Goal: Navigation & Orientation: Find specific page/section

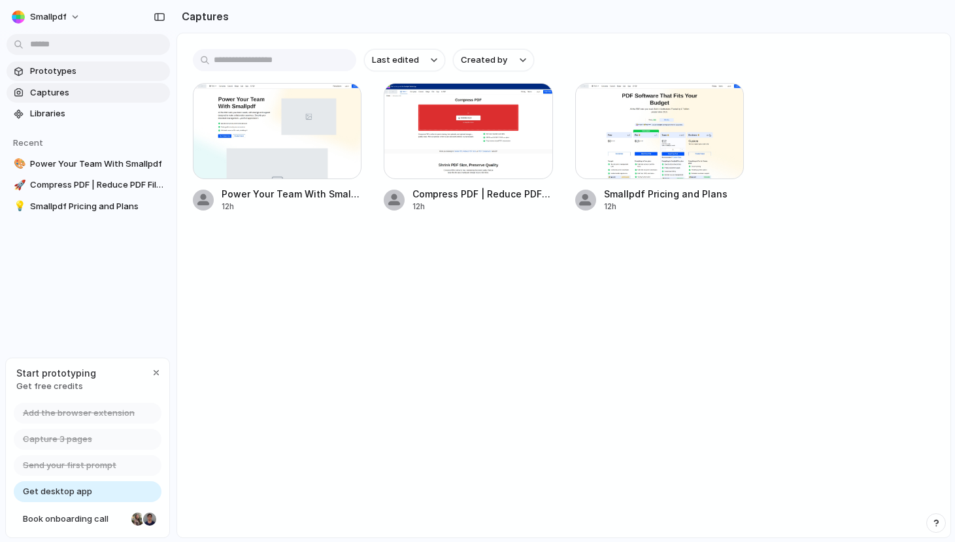
click at [70, 73] on span "Prototypes" at bounding box center [97, 71] width 135 height 13
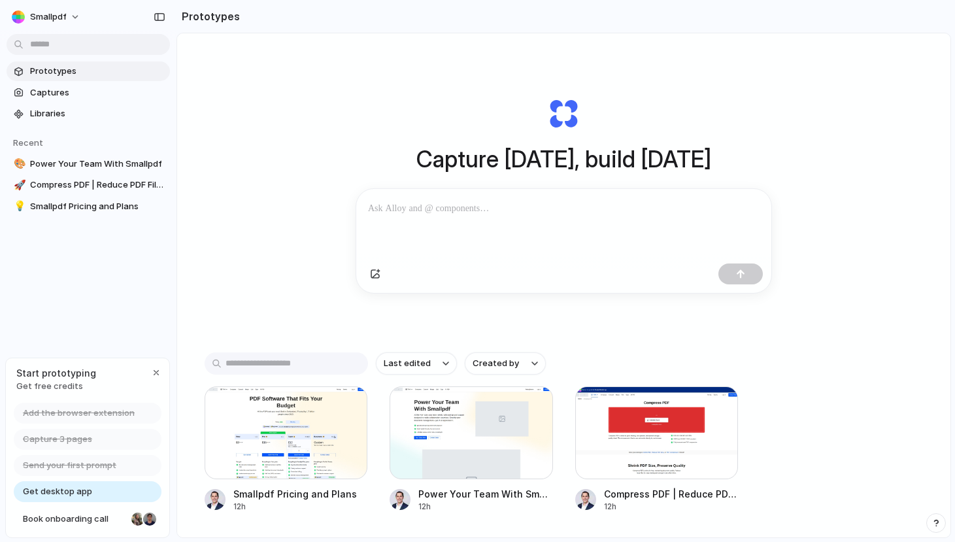
click at [468, 220] on div at bounding box center [563, 223] width 415 height 69
click at [490, 214] on p at bounding box center [561, 209] width 386 height 16
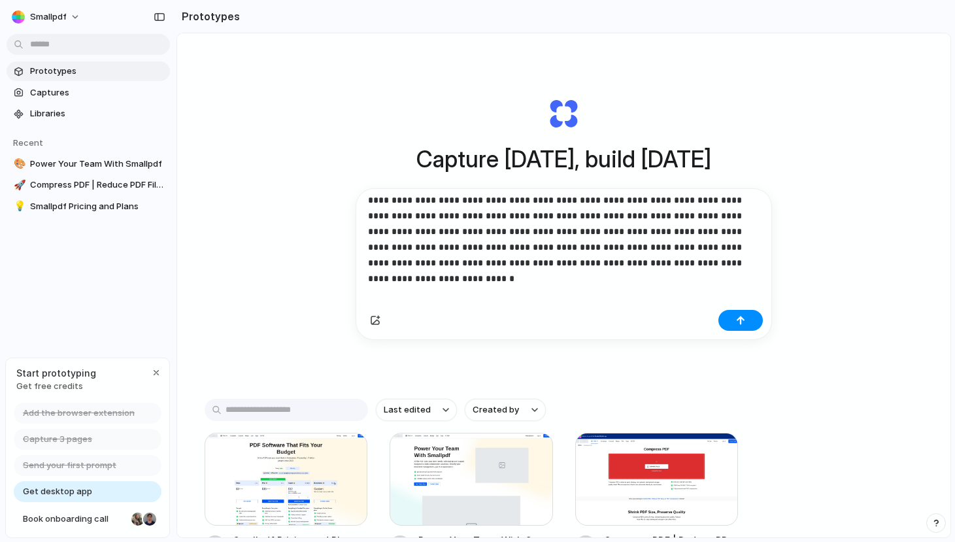
scroll to position [79, 0]
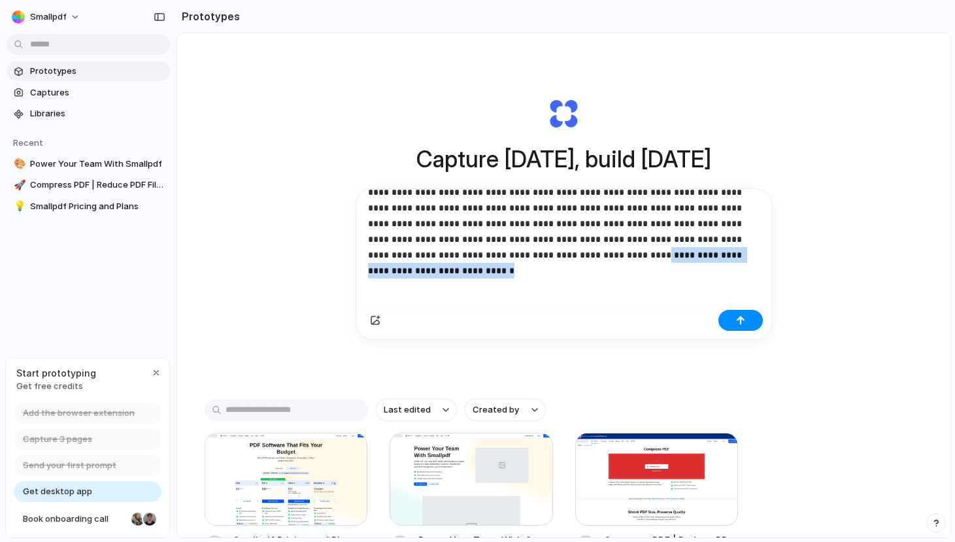
drag, startPoint x: 716, startPoint y: 254, endPoint x: 503, endPoint y: 258, distance: 213.2
click at [503, 258] on p "**********" at bounding box center [558, 192] width 381 height 141
click at [736, 325] on div "button" at bounding box center [740, 320] width 9 height 9
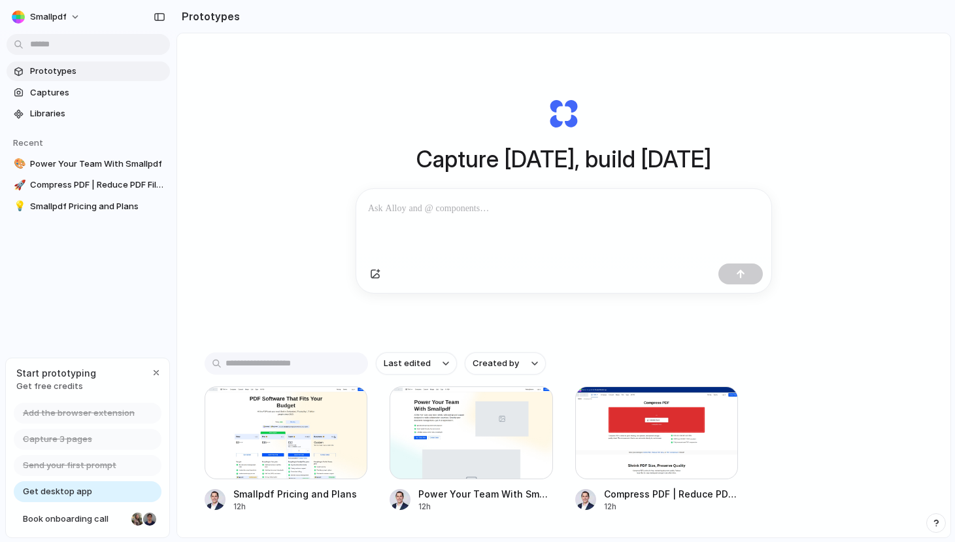
click at [554, 209] on p at bounding box center [561, 209] width 386 height 16
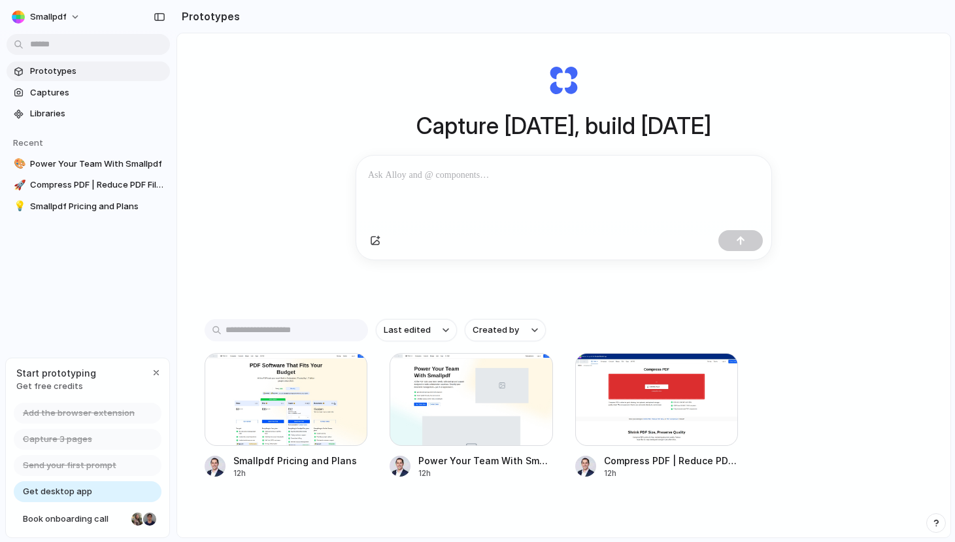
scroll to position [25, 0]
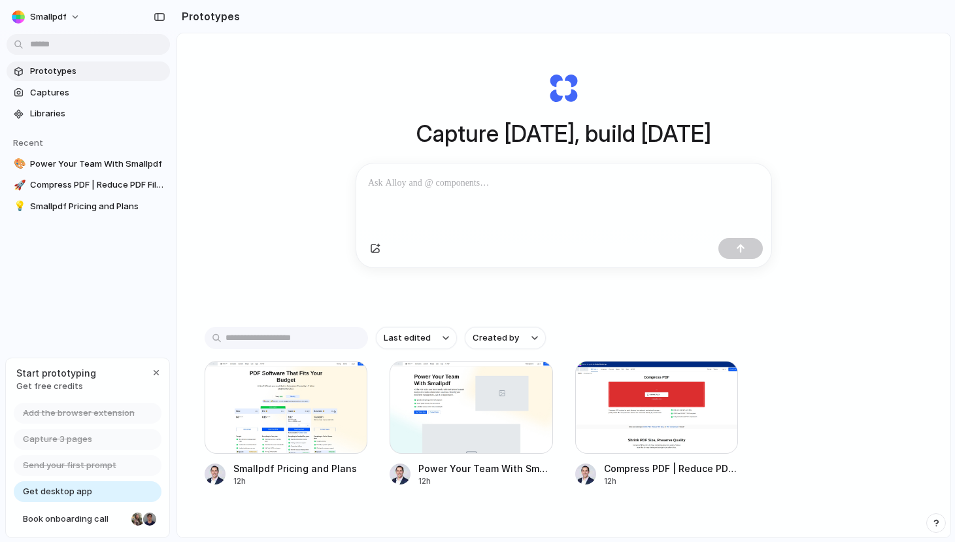
click at [546, 195] on div at bounding box center [561, 197] width 410 height 69
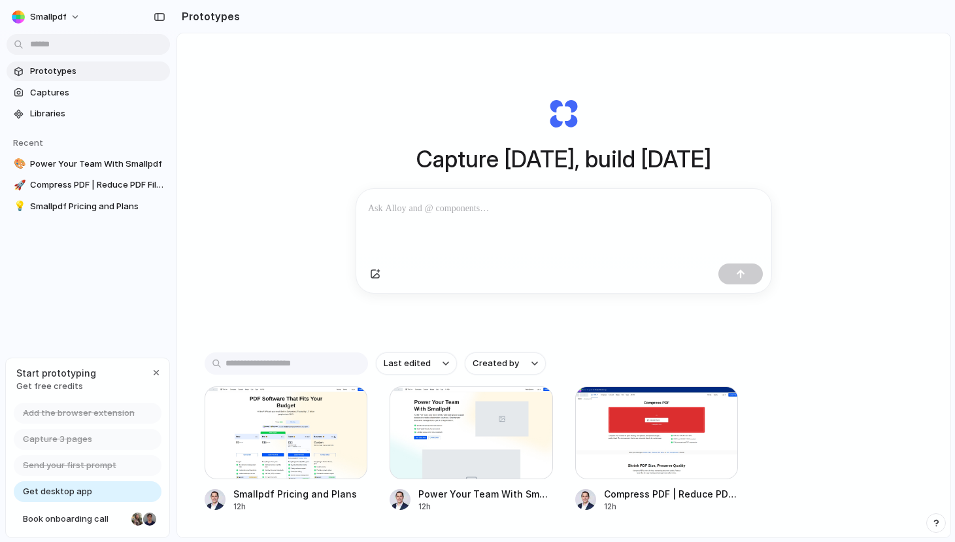
click at [462, 192] on div at bounding box center [563, 223] width 415 height 69
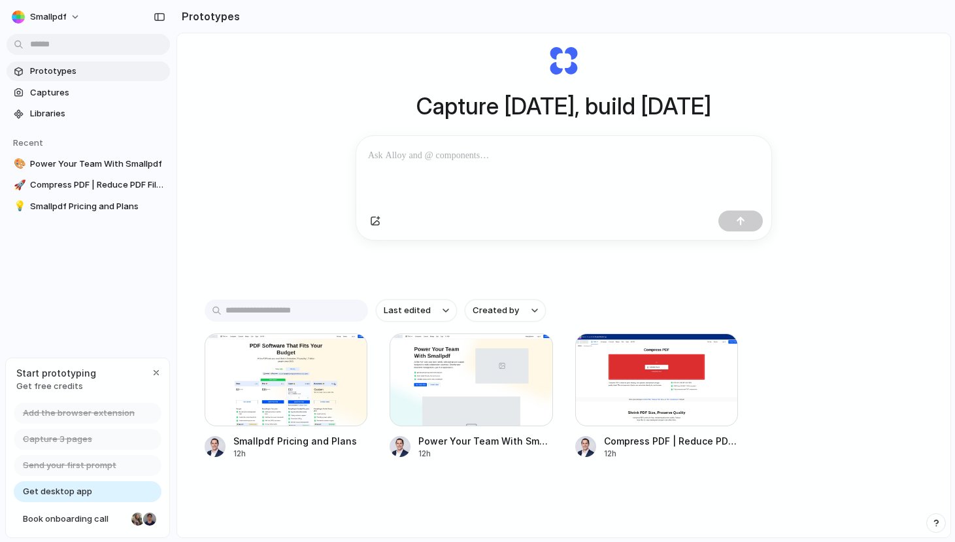
scroll to position [22, 0]
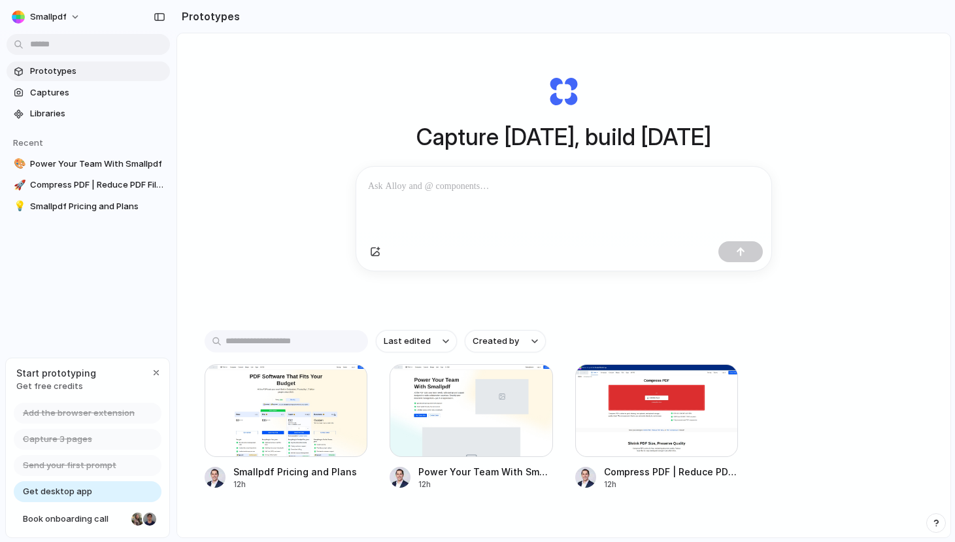
click at [480, 199] on div at bounding box center [563, 201] width 415 height 69
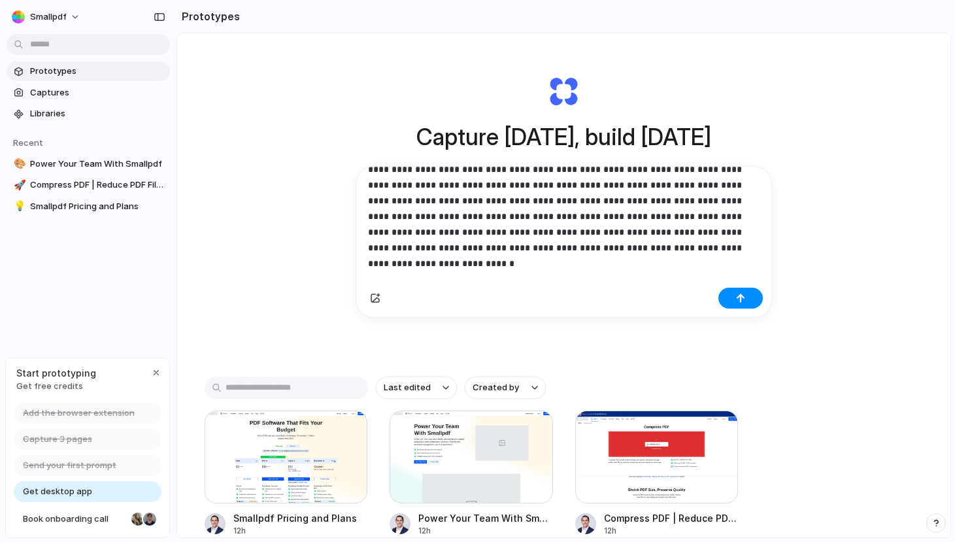
scroll to position [79, 0]
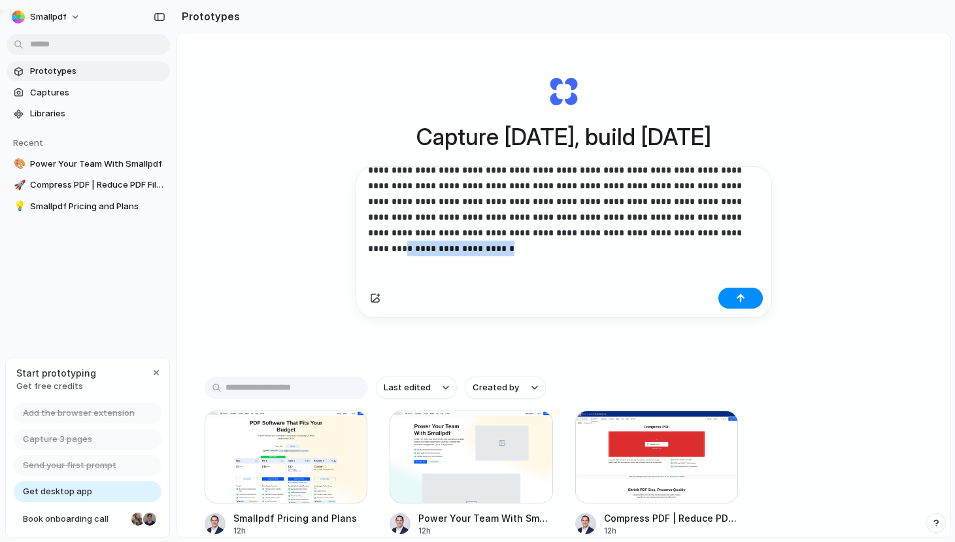
drag, startPoint x: 713, startPoint y: 278, endPoint x: 603, endPoint y: 231, distance: 119.7
click at [603, 231] on p "**********" at bounding box center [558, 169] width 381 height 141
click at [739, 301] on div "button" at bounding box center [740, 298] width 9 height 9
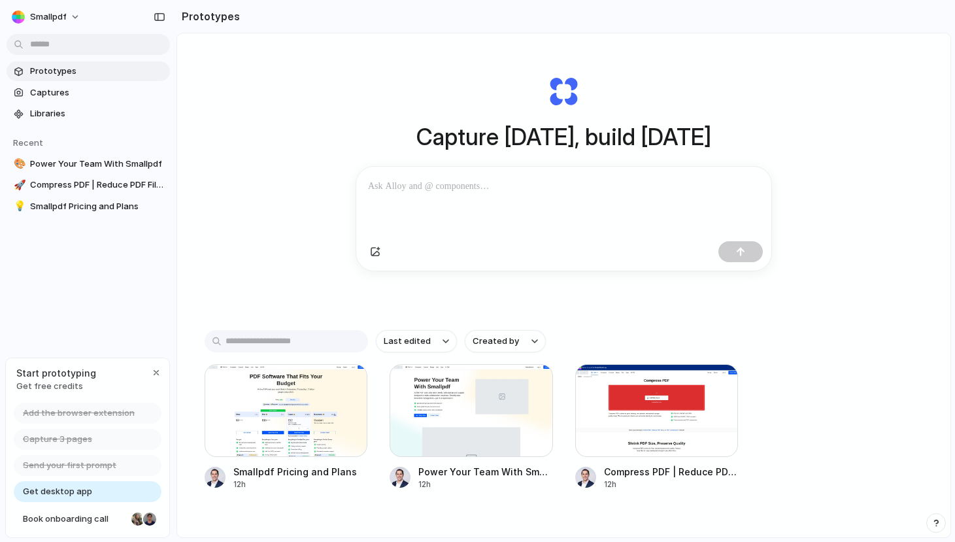
scroll to position [0, 0]
click at [486, 201] on div at bounding box center [561, 201] width 410 height 69
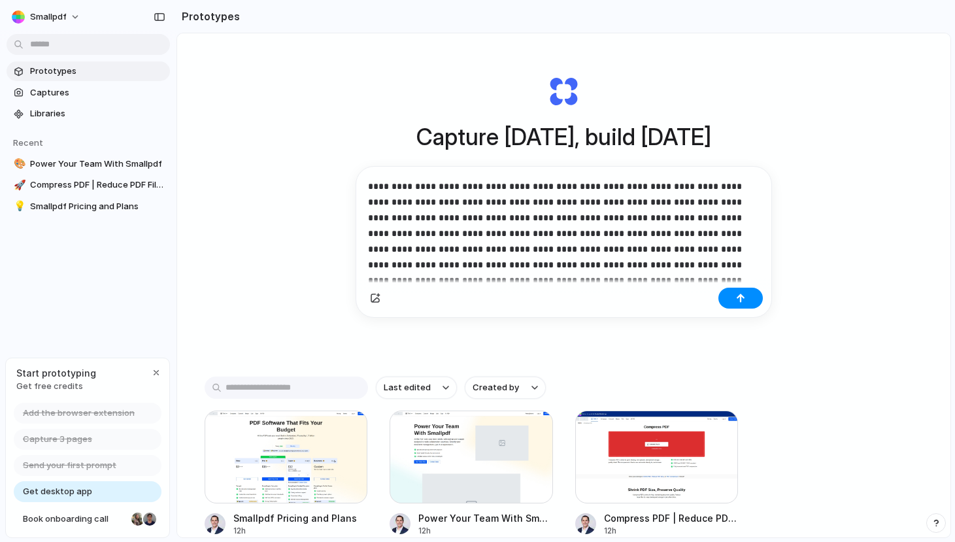
scroll to position [38, 0]
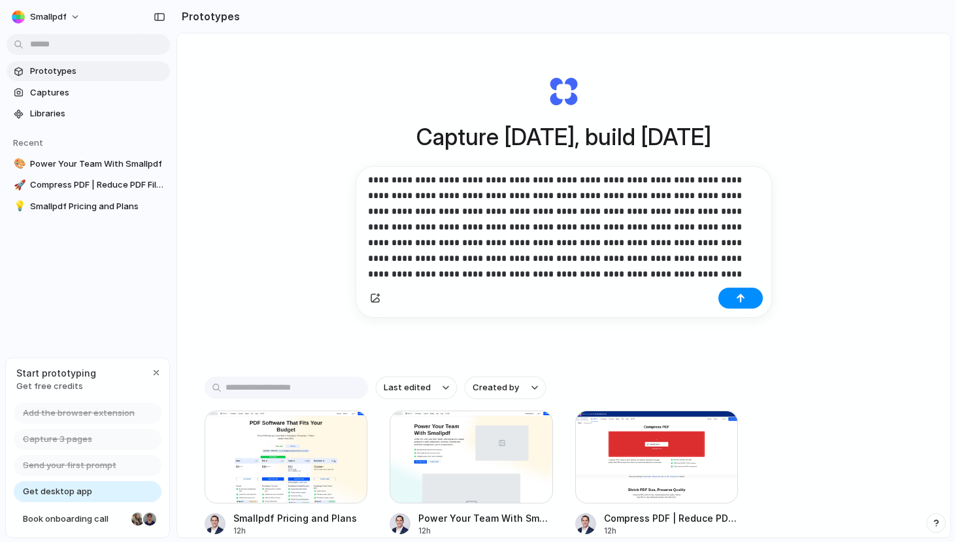
click at [299, 122] on div "**********" at bounding box center [563, 297] width 773 height 573
click at [84, 67] on span "Prototypes" at bounding box center [97, 71] width 135 height 13
click at [67, 90] on span "Captures" at bounding box center [97, 92] width 135 height 13
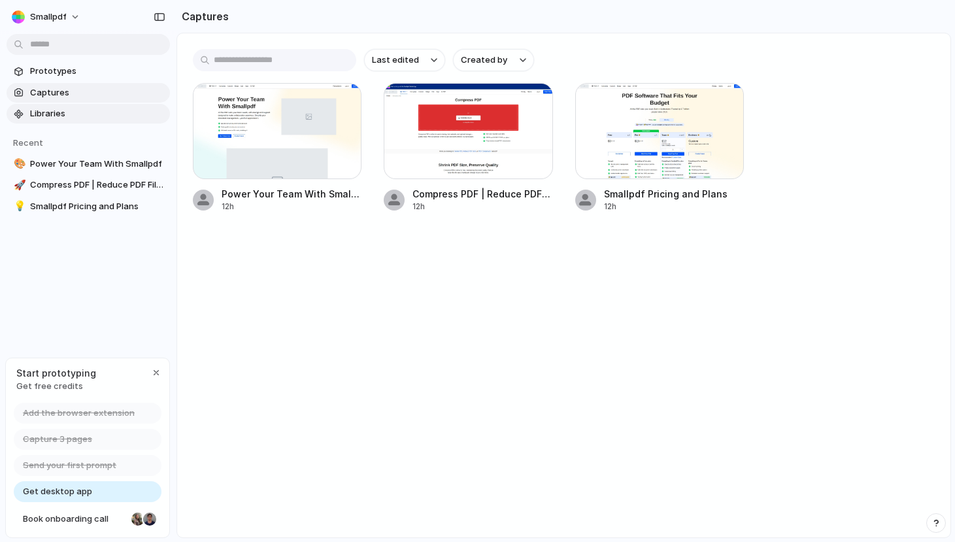
click at [63, 122] on link "Libraries" at bounding box center [88, 114] width 163 height 20
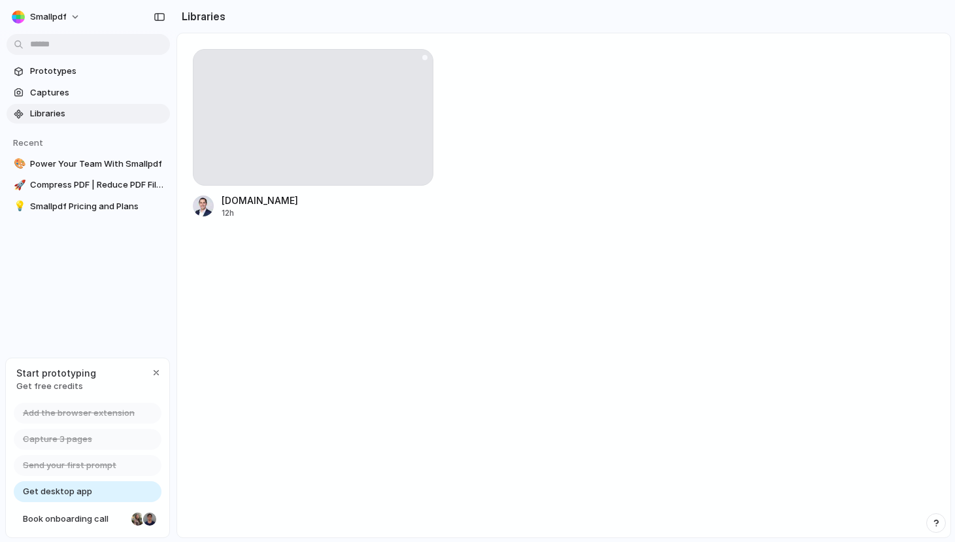
click at [251, 204] on div "[DOMAIN_NAME]" at bounding box center [260, 201] width 76 height 14
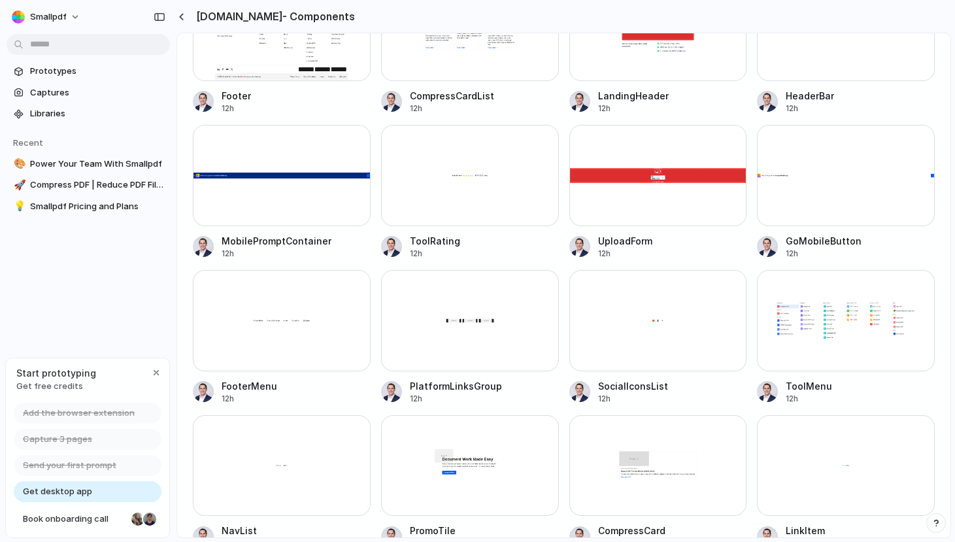
scroll to position [76, 0]
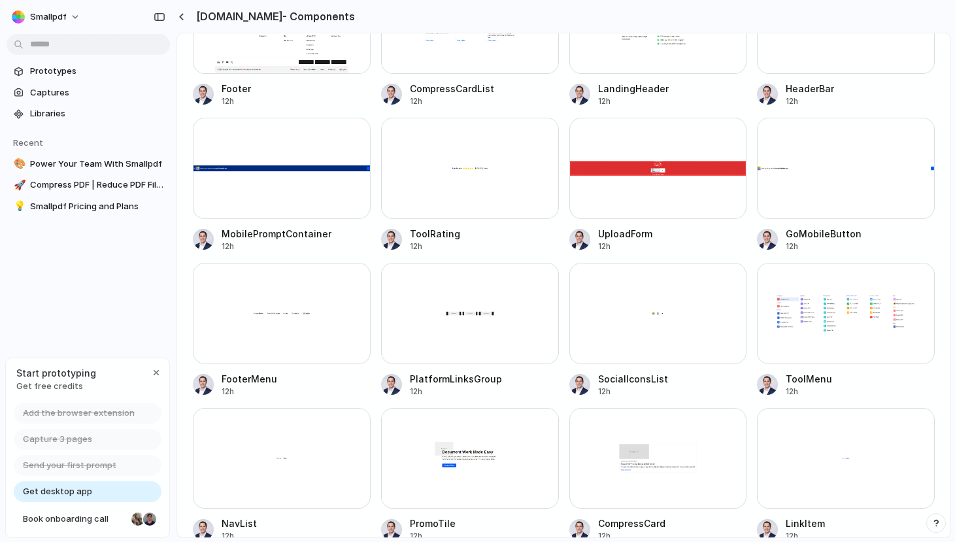
click at [813, 171] on div at bounding box center [846, 168] width 178 height 101
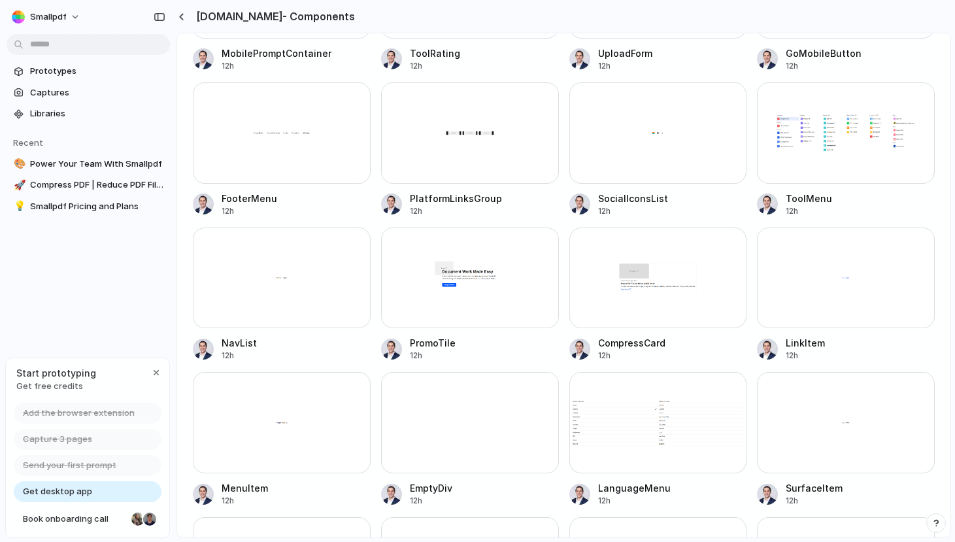
scroll to position [243, 0]
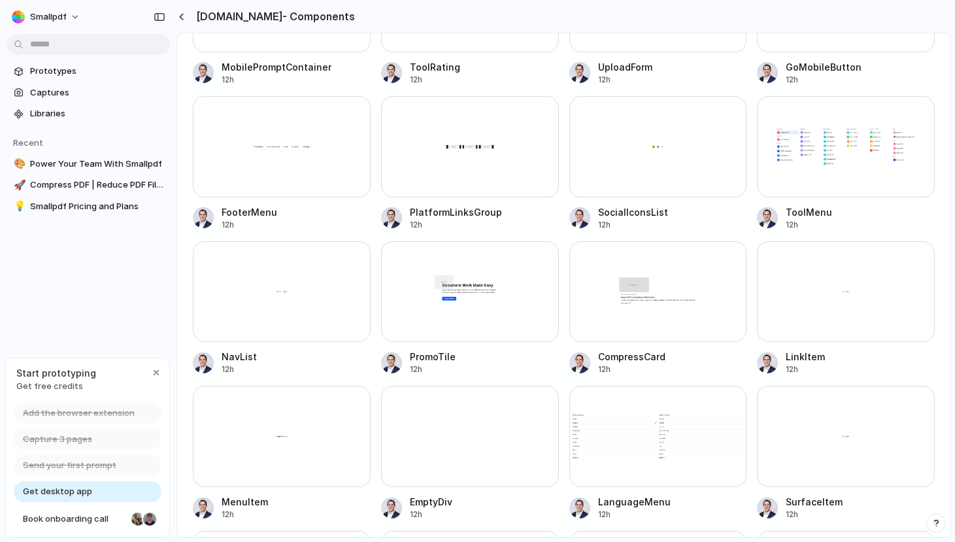
click at [433, 171] on div at bounding box center [470, 146] width 178 height 101
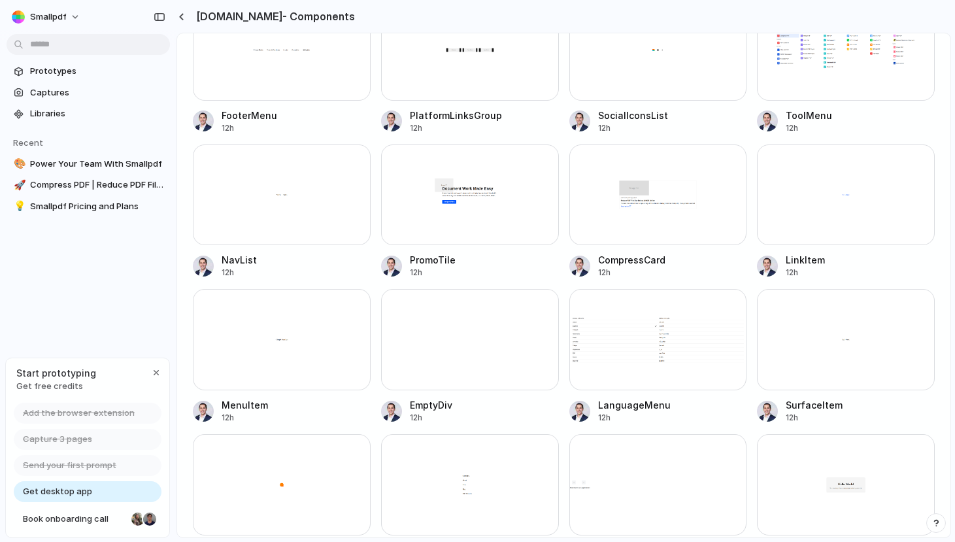
scroll to position [0, 0]
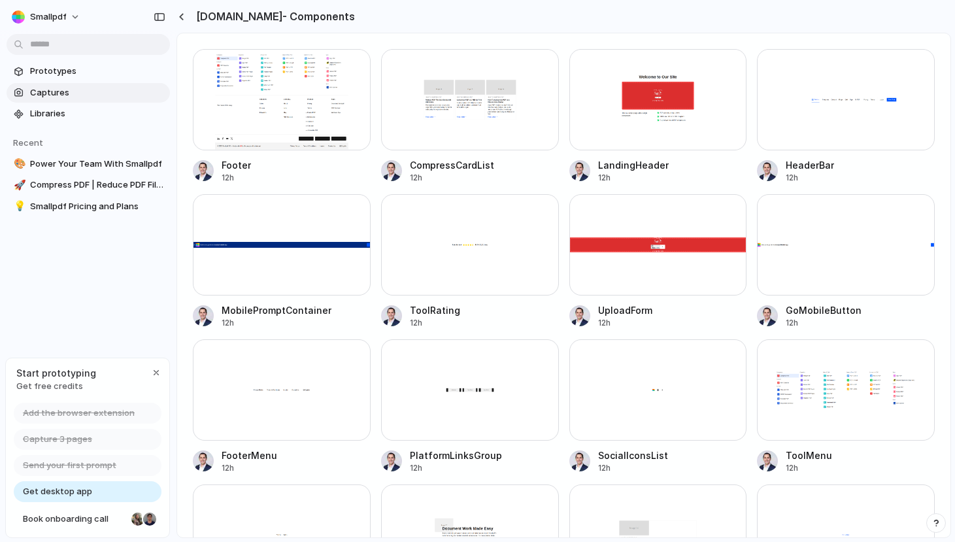
click at [73, 93] on span "Captures" at bounding box center [97, 92] width 135 height 13
